Goal: Task Accomplishment & Management: Use online tool/utility

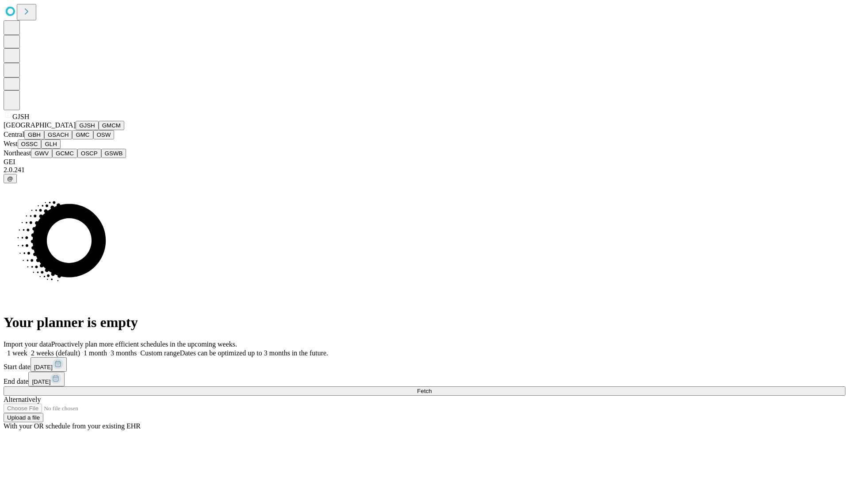
click at [76, 130] on button "GJSH" at bounding box center [87, 125] width 23 height 9
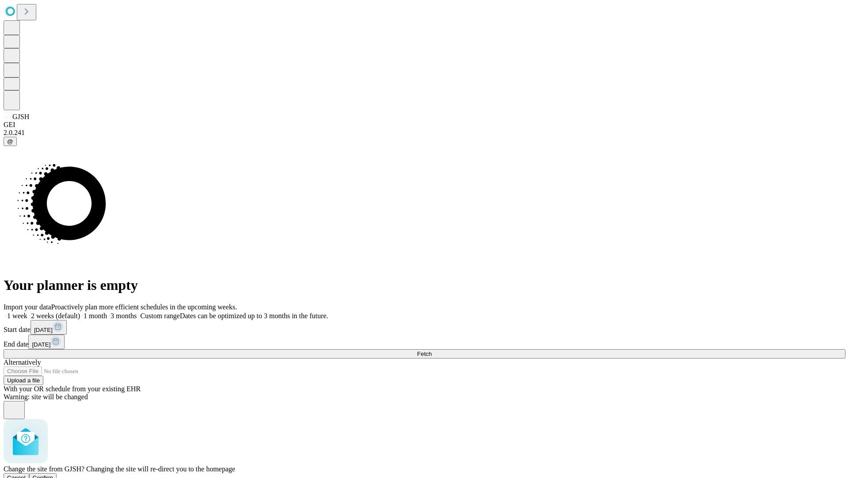
click at [54, 474] on span "Confirm" at bounding box center [43, 477] width 21 height 7
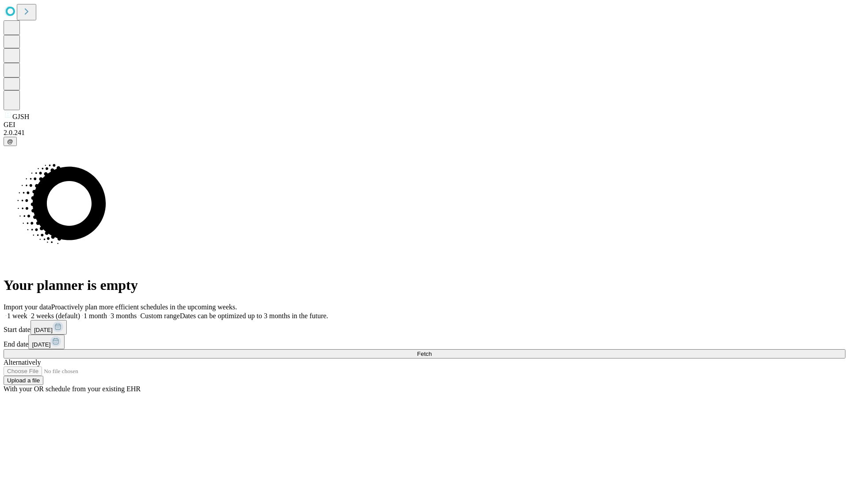
click at [27, 312] on label "1 week" at bounding box center [16, 316] width 24 height 8
click at [432, 350] on span "Fetch" at bounding box center [424, 353] width 15 height 7
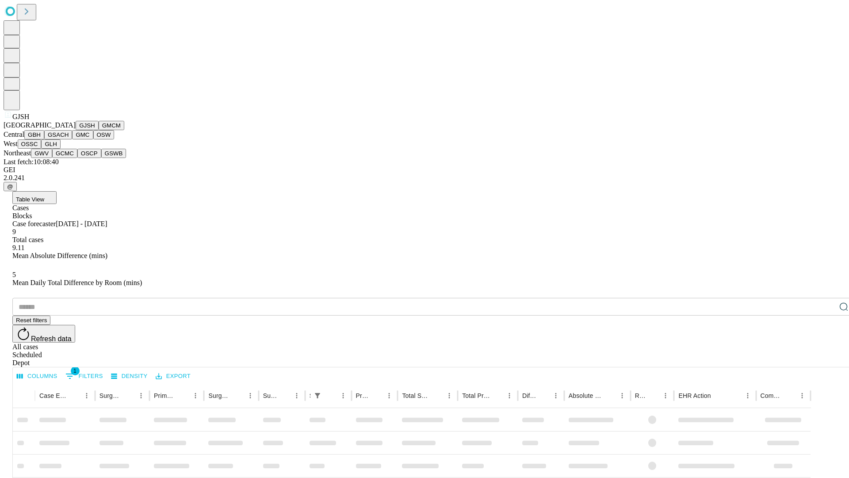
click at [99, 130] on button "GMCM" at bounding box center [112, 125] width 26 height 9
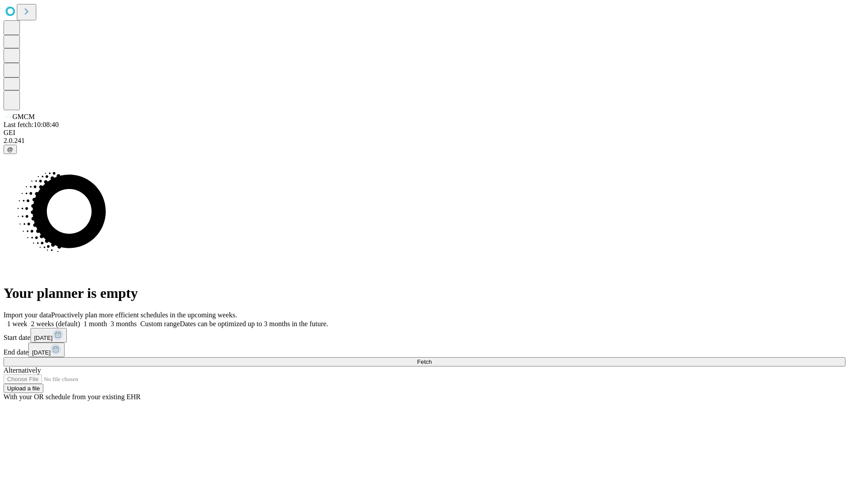
click at [27, 320] on label "1 week" at bounding box center [16, 324] width 24 height 8
click at [432, 358] on span "Fetch" at bounding box center [424, 361] width 15 height 7
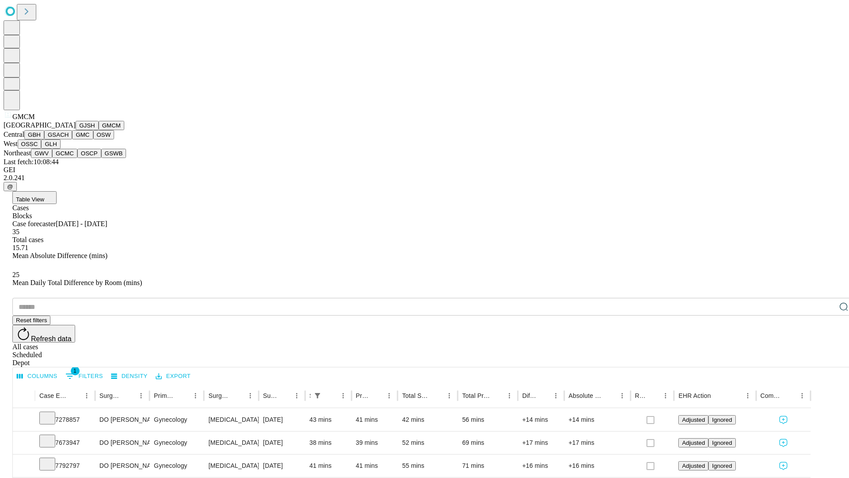
click at [44, 139] on button "GBH" at bounding box center [34, 134] width 20 height 9
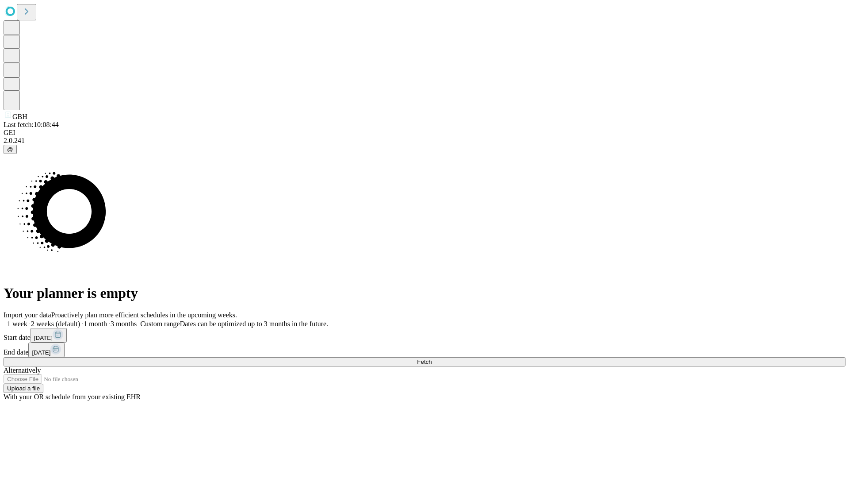
click at [27, 320] on label "1 week" at bounding box center [16, 324] width 24 height 8
click at [432, 358] on span "Fetch" at bounding box center [424, 361] width 15 height 7
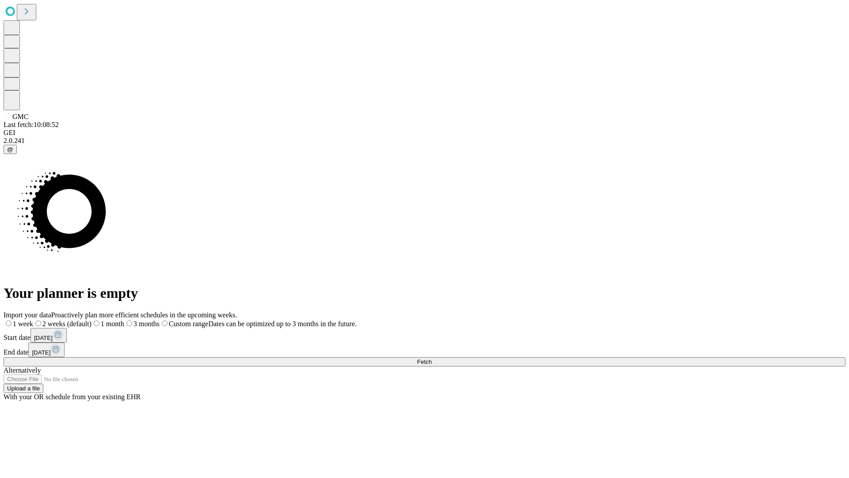
click at [432, 358] on span "Fetch" at bounding box center [424, 361] width 15 height 7
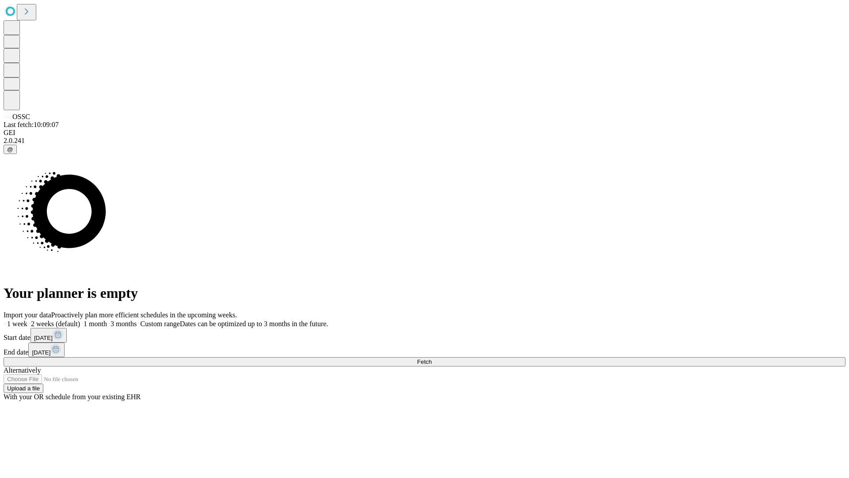
click at [432, 358] on span "Fetch" at bounding box center [424, 361] width 15 height 7
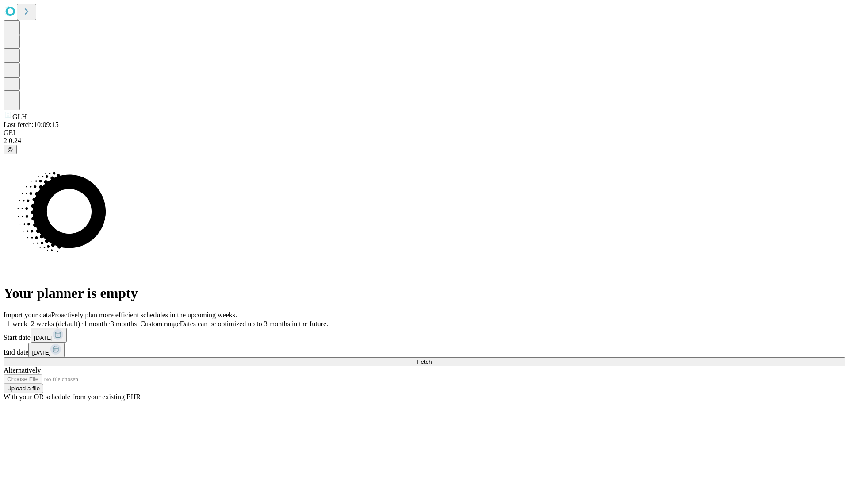
click at [27, 320] on label "1 week" at bounding box center [16, 324] width 24 height 8
click at [432, 358] on span "Fetch" at bounding box center [424, 361] width 15 height 7
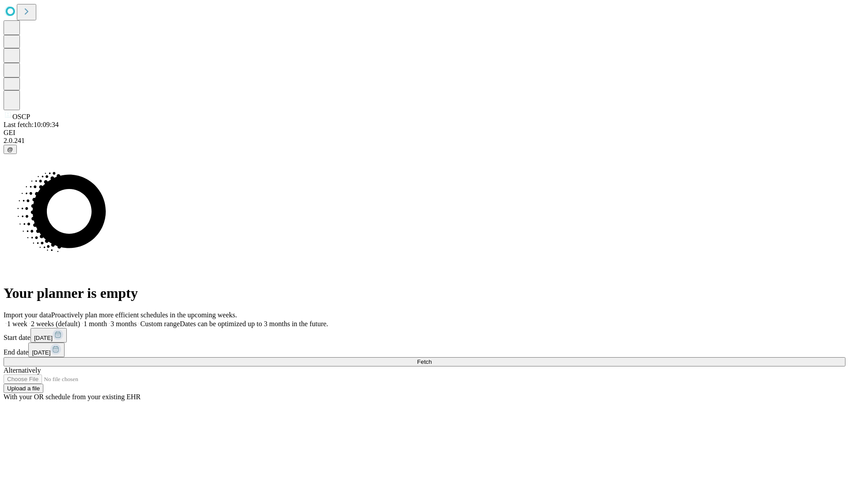
click at [27, 320] on label "1 week" at bounding box center [16, 324] width 24 height 8
click at [432, 358] on span "Fetch" at bounding box center [424, 361] width 15 height 7
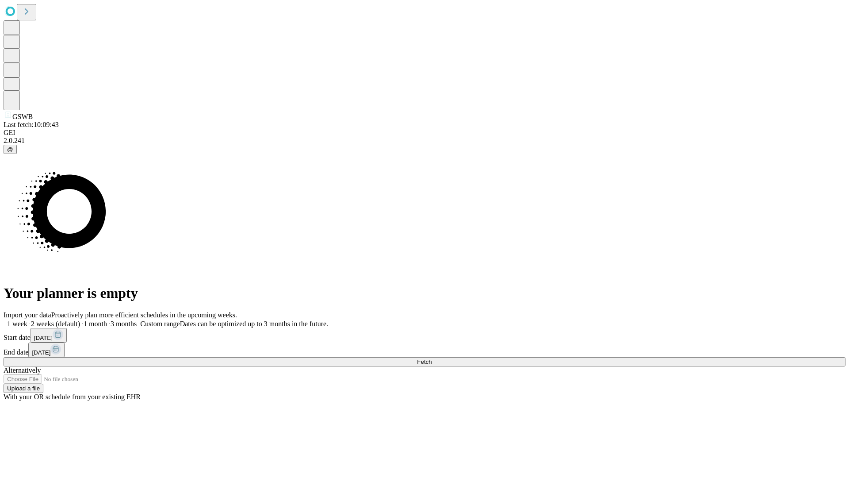
click at [27, 320] on label "1 week" at bounding box center [16, 324] width 24 height 8
click at [432, 358] on span "Fetch" at bounding box center [424, 361] width 15 height 7
